Goal: Entertainment & Leisure: Consume media (video, audio)

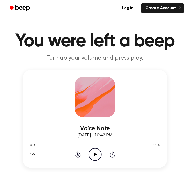
click at [96, 151] on icon "Play Audio" at bounding box center [95, 154] width 13 height 13
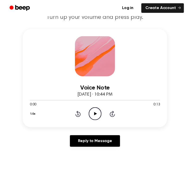
click at [97, 107] on div "0:00 0:13" at bounding box center [95, 104] width 131 height 5
click at [96, 110] on icon "Play Audio" at bounding box center [95, 113] width 13 height 13
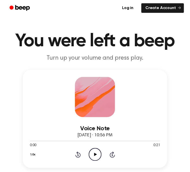
click at [94, 153] on icon "Play Audio" at bounding box center [95, 154] width 13 height 13
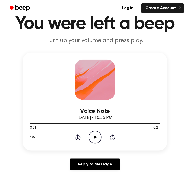
scroll to position [18, 0]
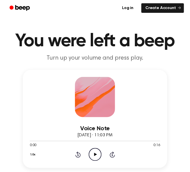
click at [99, 153] on icon "Play Audio" at bounding box center [95, 154] width 13 height 13
click at [99, 158] on icon "Play Audio" at bounding box center [95, 154] width 13 height 13
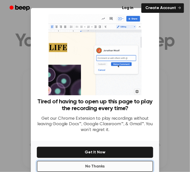
click at [103, 164] on button "No Thanks" at bounding box center [95, 166] width 117 height 11
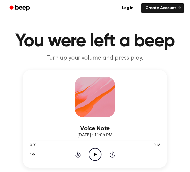
click at [98, 151] on icon "Play Audio" at bounding box center [95, 154] width 13 height 13
